Goal: Navigation & Orientation: Find specific page/section

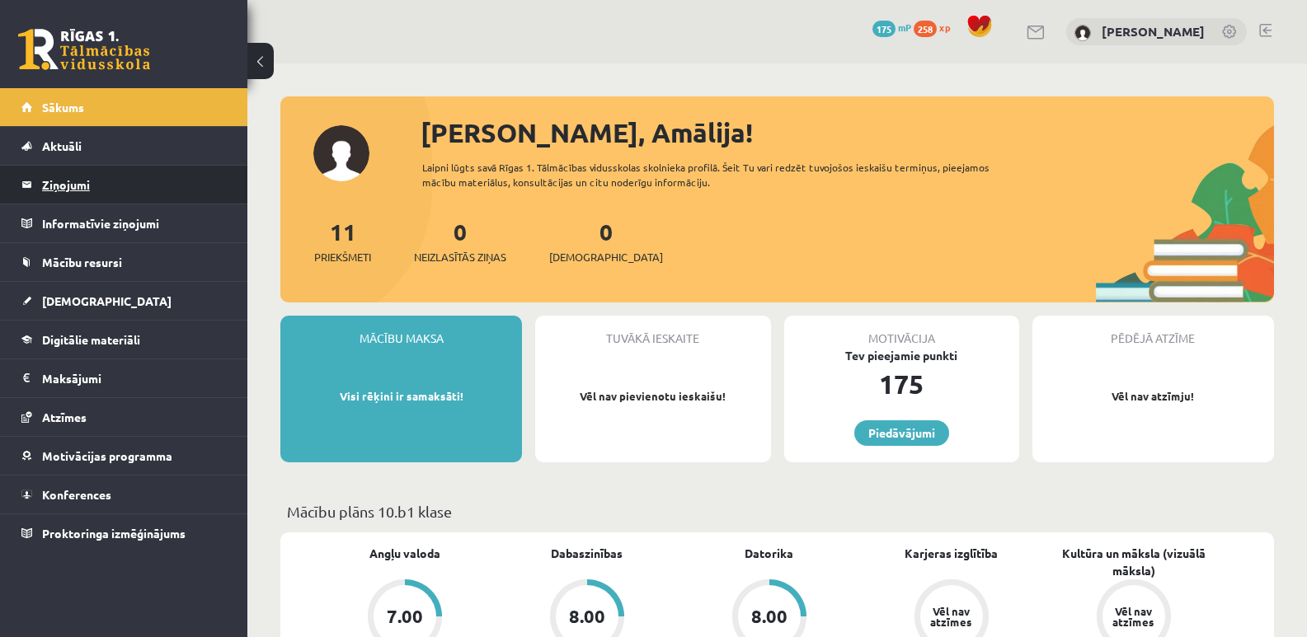
click at [26, 190] on link "Ziņojumi 0" at bounding box center [123, 185] width 205 height 38
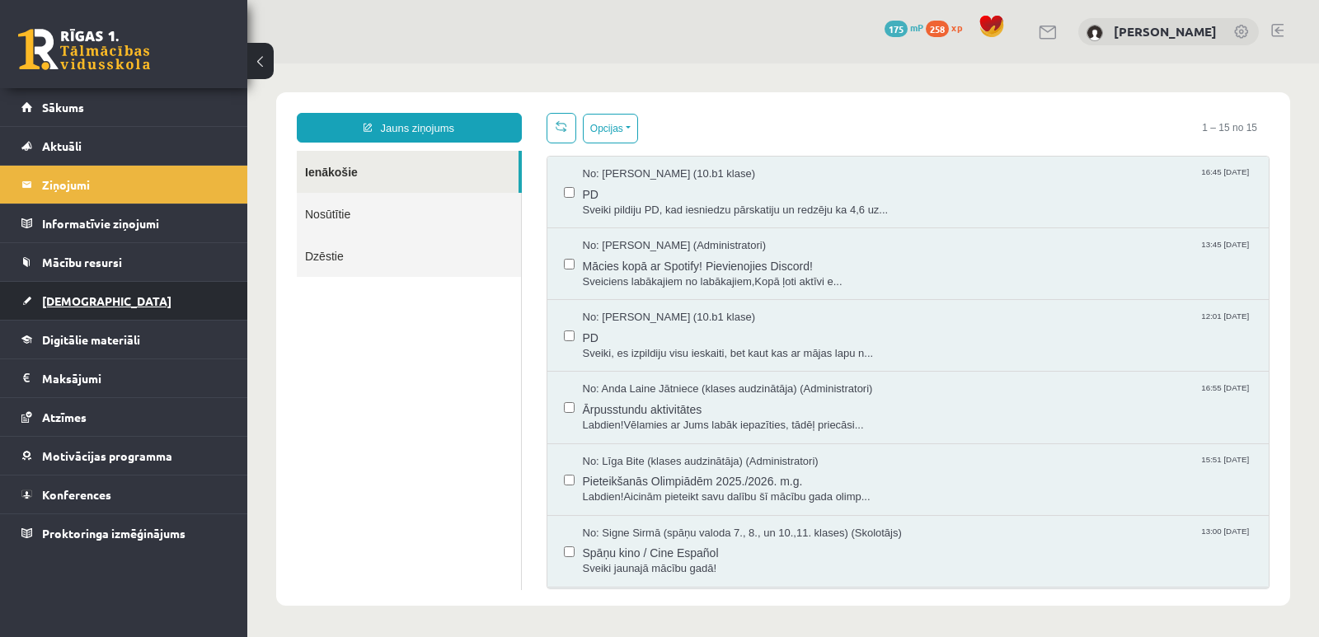
click at [73, 301] on span "[DEMOGRAPHIC_DATA]" at bounding box center [106, 300] width 129 height 15
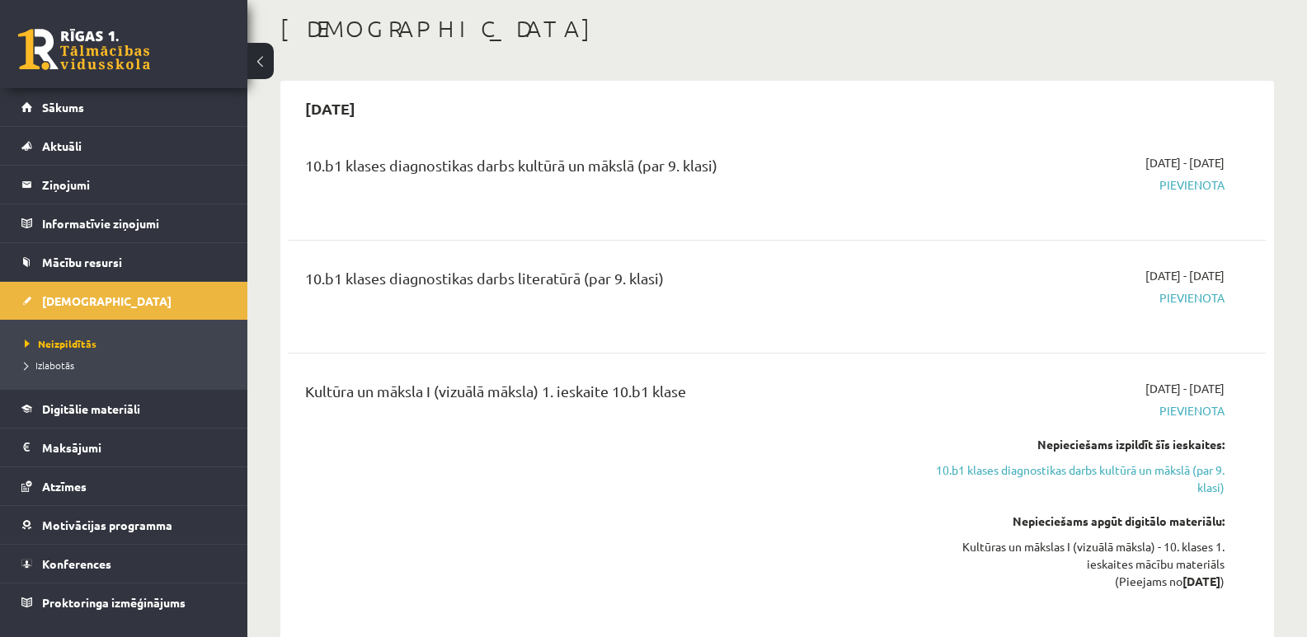
scroll to position [82, 0]
click at [871, 170] on div "10.b1 klases diagnostikas darbs kultūrā un mākslā (par 9. klasi)" at bounding box center [607, 168] width 604 height 31
click at [110, 414] on span "Digitālie materiāli" at bounding box center [91, 408] width 98 height 15
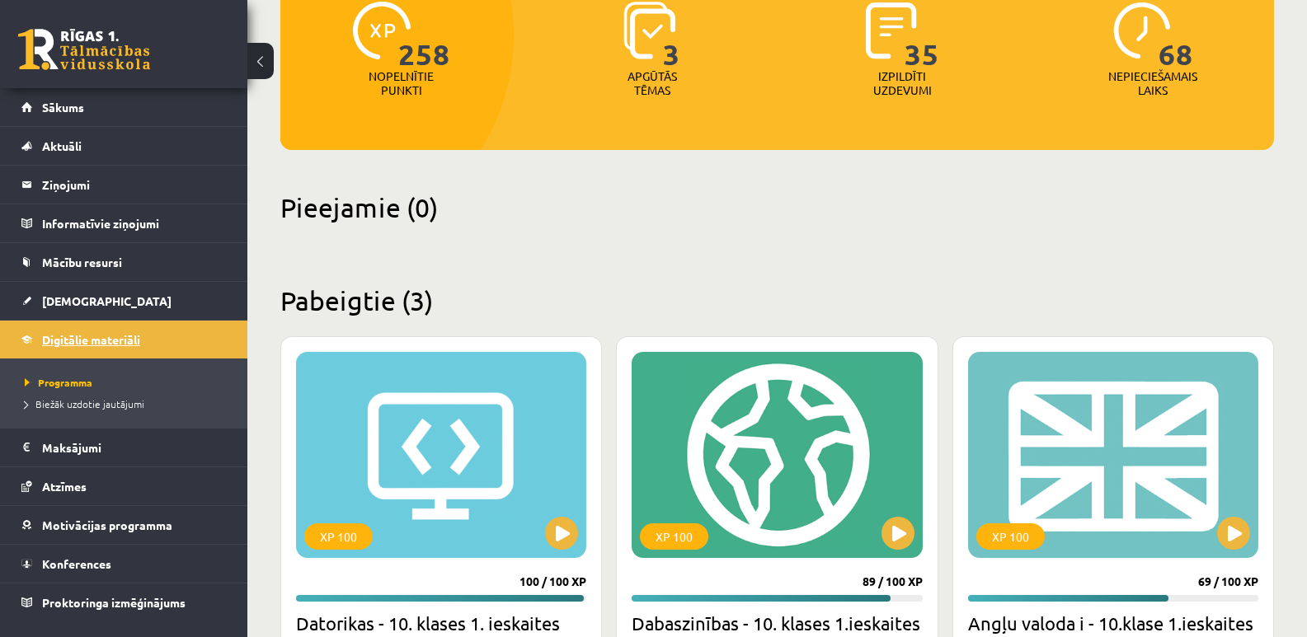
scroll to position [220, 0]
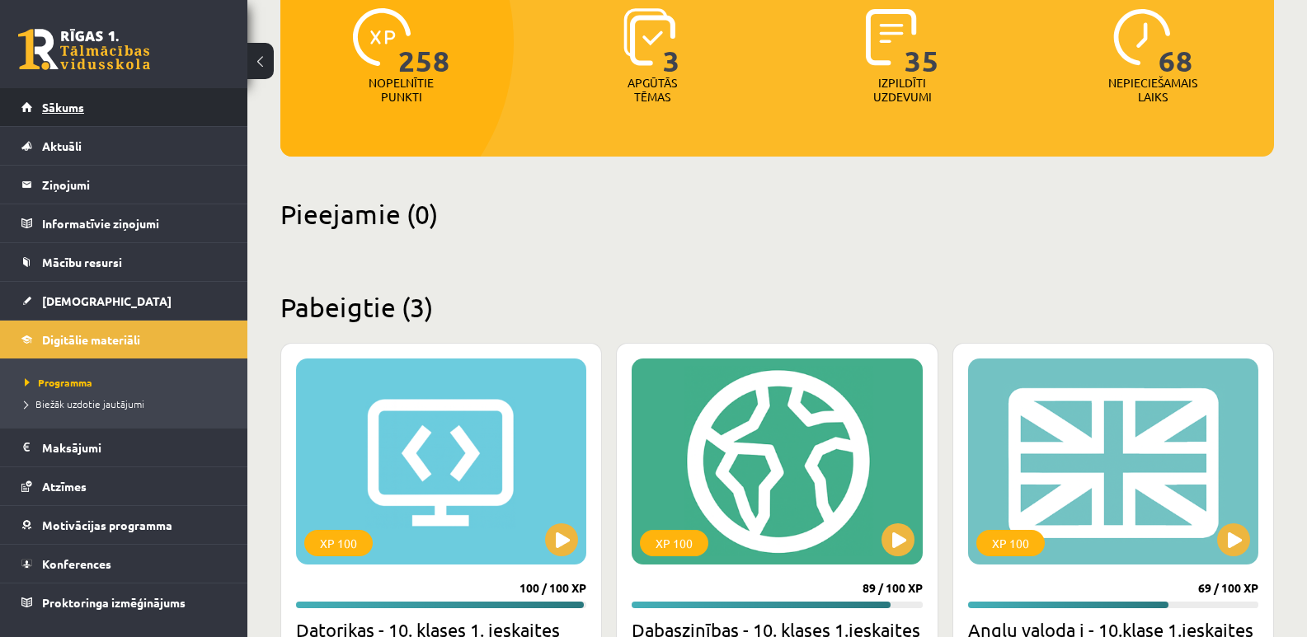
click at [88, 110] on link "Sākums" at bounding box center [123, 107] width 205 height 38
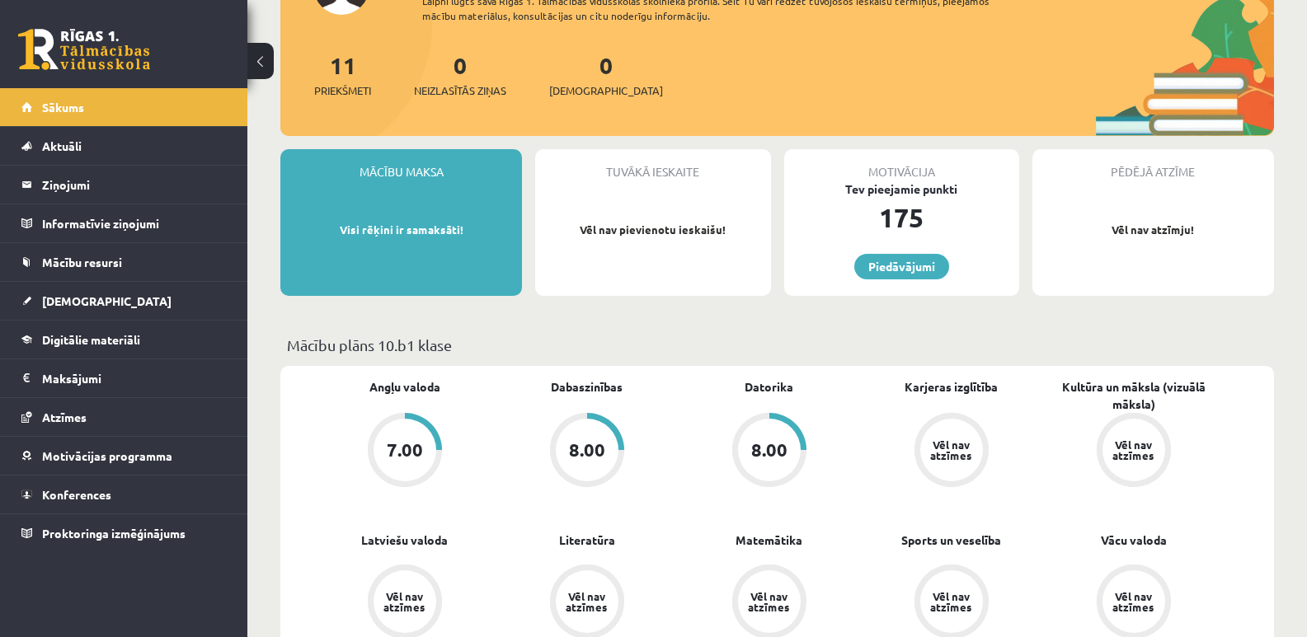
scroll to position [165, 0]
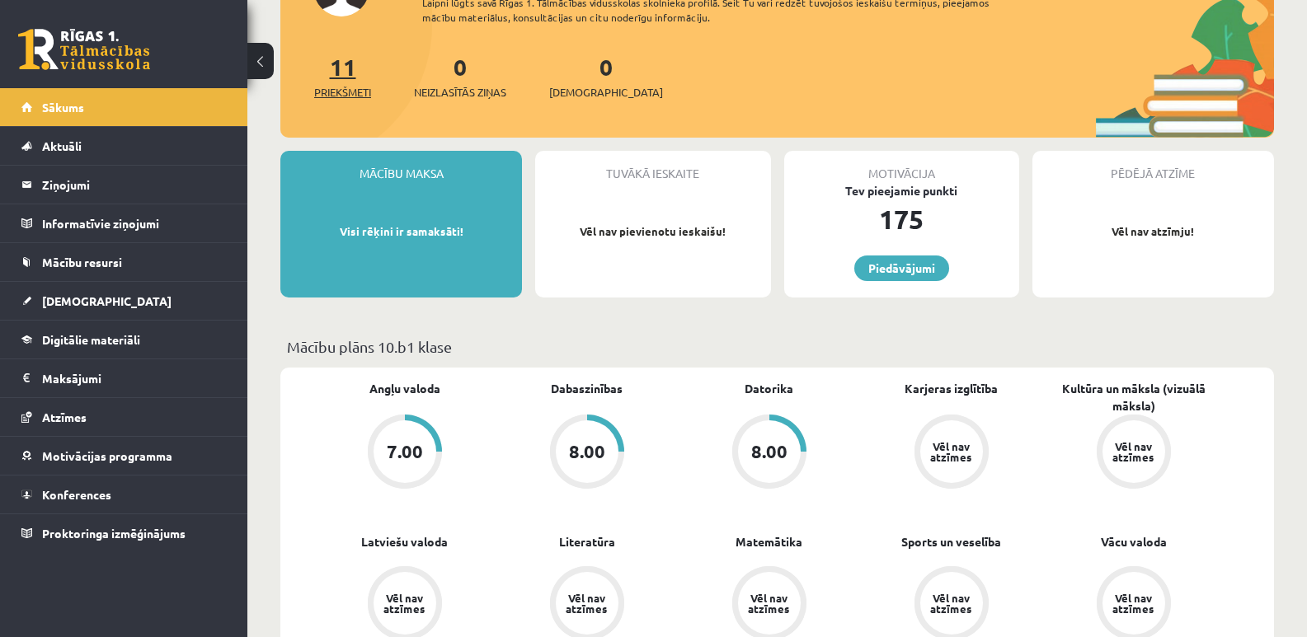
click at [353, 90] on span "Priekšmeti" at bounding box center [342, 92] width 57 height 16
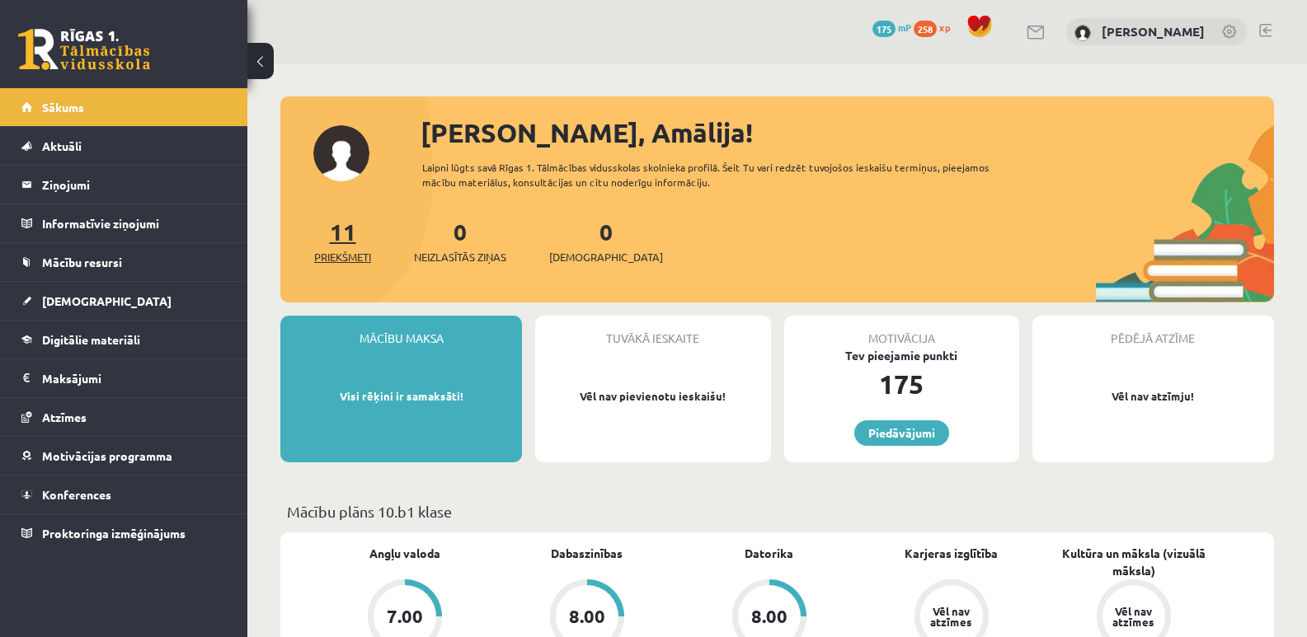
scroll to position [165, 0]
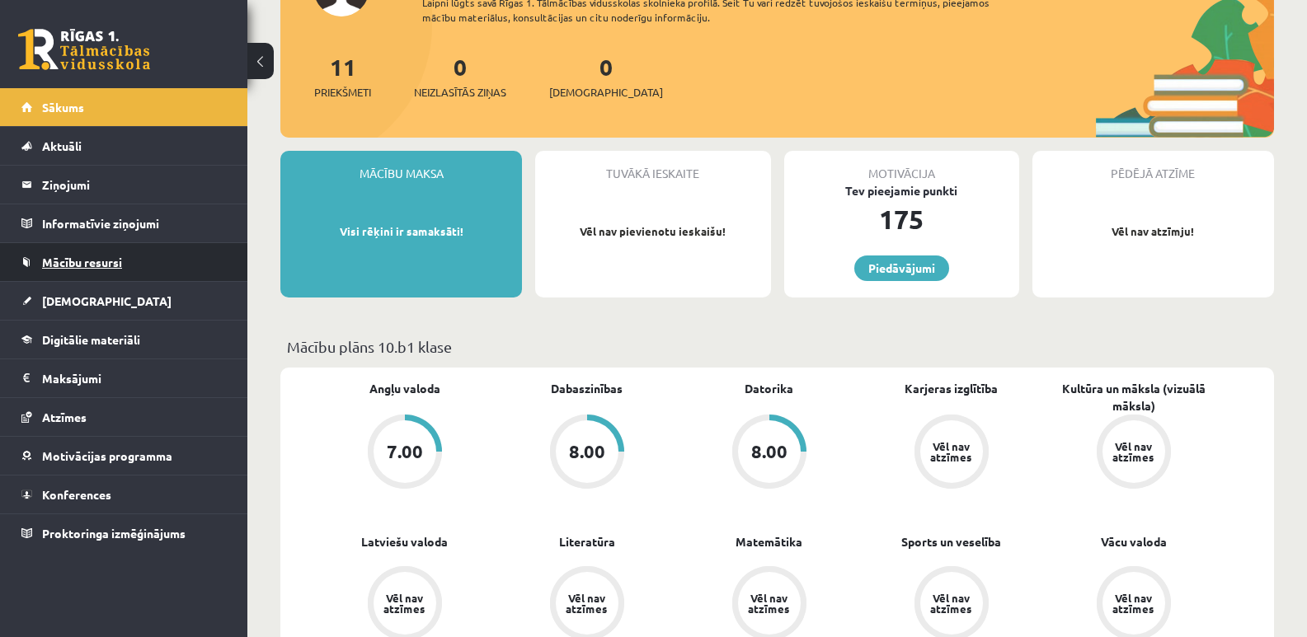
click at [85, 267] on span "Mācību resursi" at bounding box center [82, 262] width 80 height 15
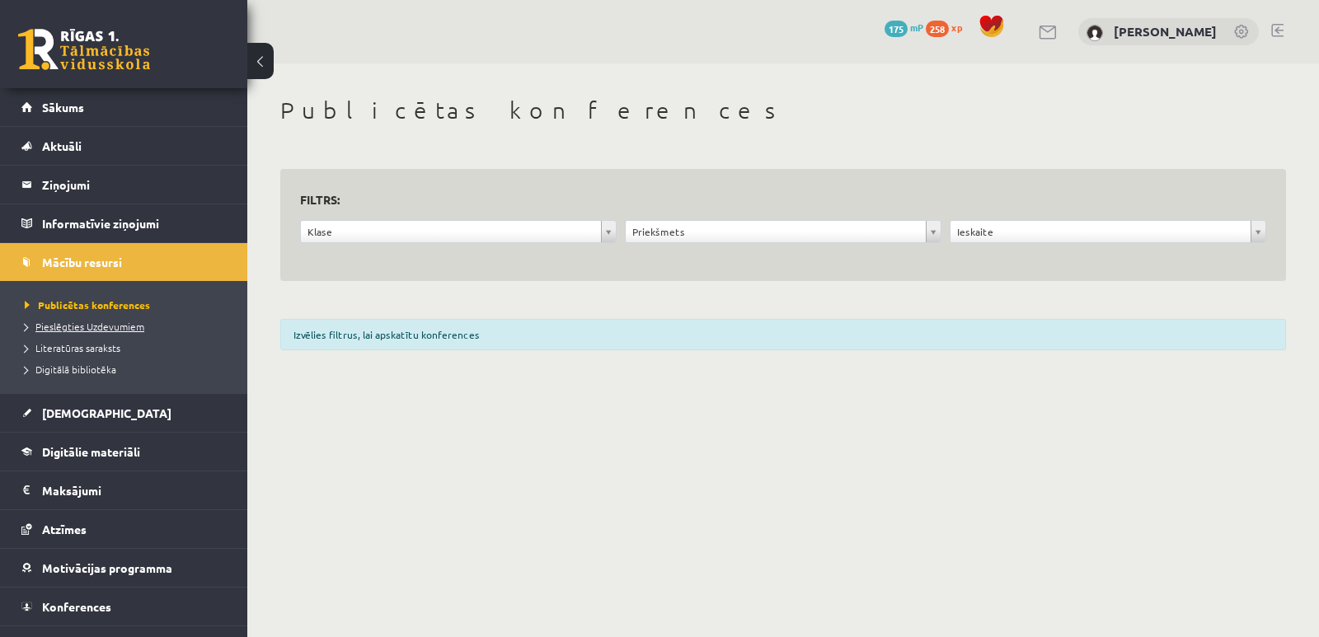
click at [103, 329] on span "Pieslēgties Uzdevumiem" at bounding box center [85, 326] width 120 height 13
